Goal: Find specific page/section: Find specific page/section

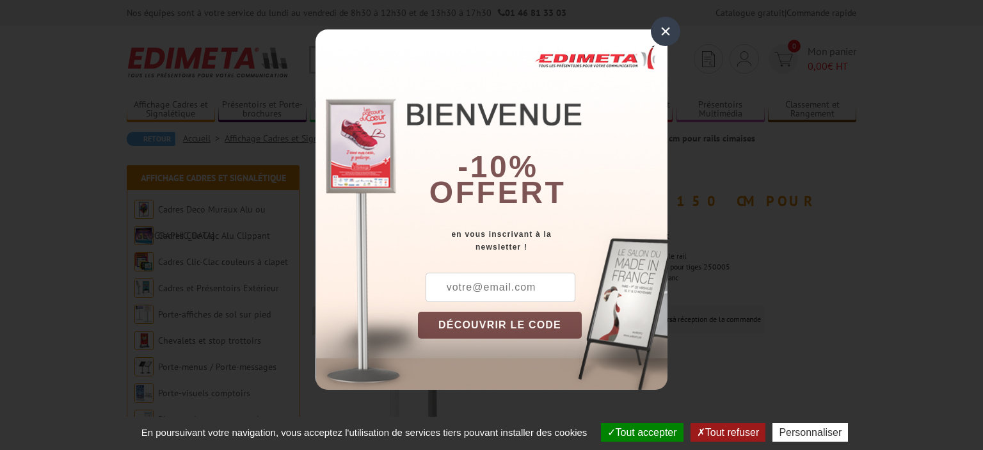
click at [666, 31] on div "×" at bounding box center [665, 31] width 29 height 29
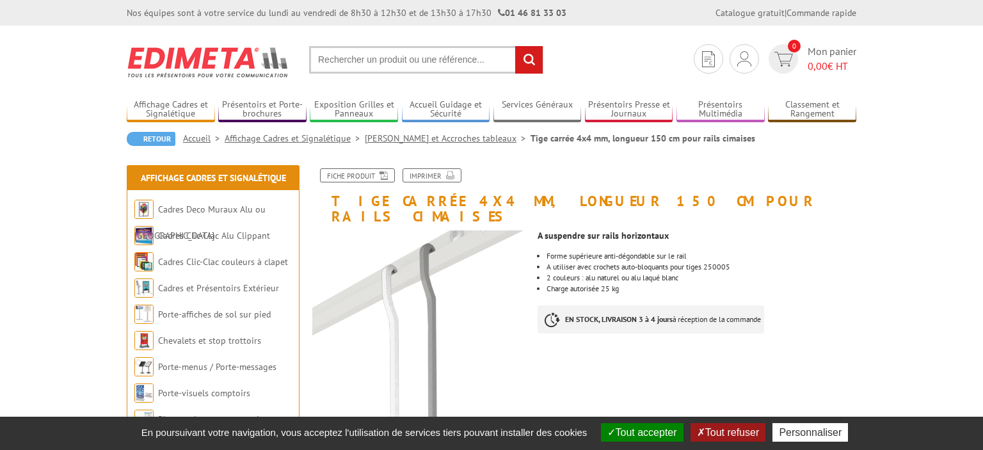
click at [419, 65] on input "text" at bounding box center [426, 60] width 234 height 28
type input "tige 1 m"
click at [515, 46] on input "rechercher" at bounding box center [529, 60] width 28 height 28
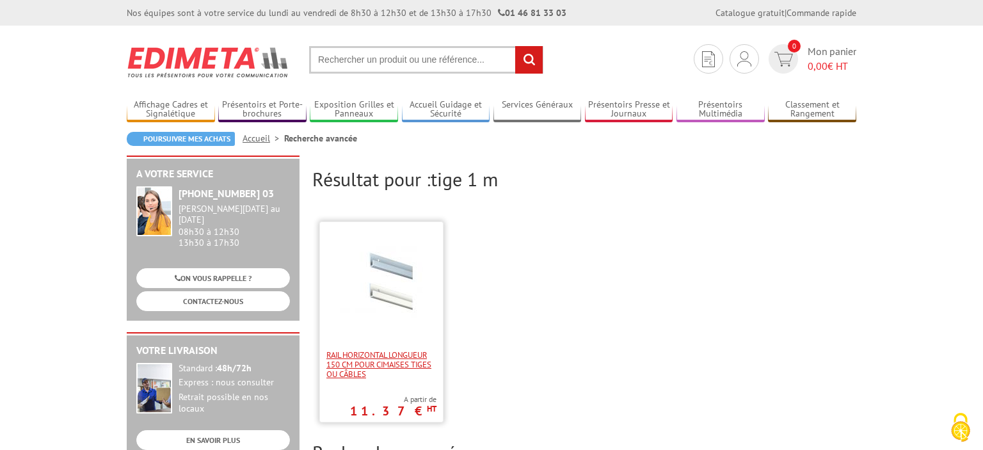
click at [367, 361] on span "Rail horizontal longueur 150 cm pour cimaises tiges ou câbles" at bounding box center [381, 364] width 110 height 29
